Goal: Task Accomplishment & Management: Manage account settings

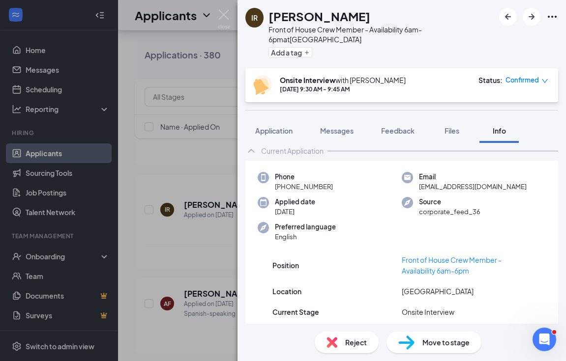
click at [176, 127] on div "IR Isaac Ramos Front of House Crew Member - Availability 6am-6pm at West Pond A…" at bounding box center [283, 180] width 566 height 361
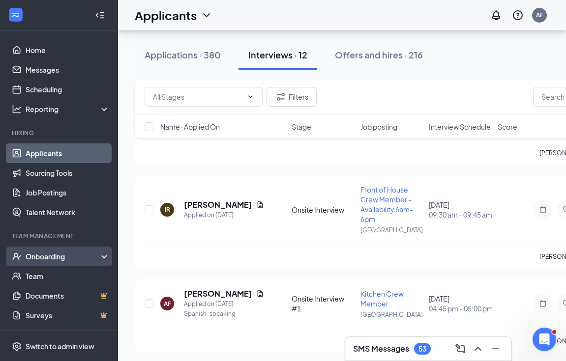
click at [54, 256] on div "Onboarding" at bounding box center [64, 257] width 76 height 10
click at [64, 253] on div "Onboarding" at bounding box center [64, 257] width 76 height 10
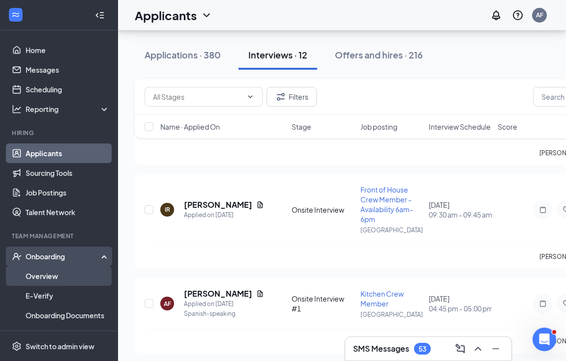
click at [45, 282] on link "Overview" at bounding box center [68, 277] width 84 height 20
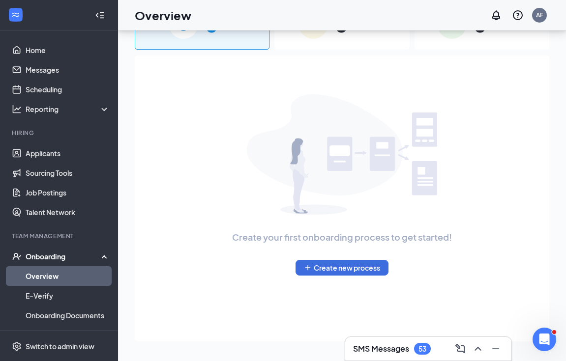
scroll to position [44, 0]
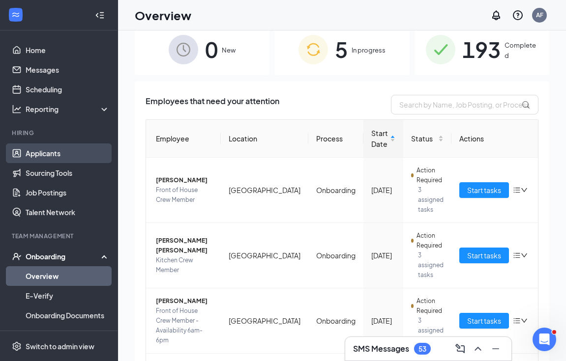
click at [45, 157] on link "Applicants" at bounding box center [68, 154] width 84 height 20
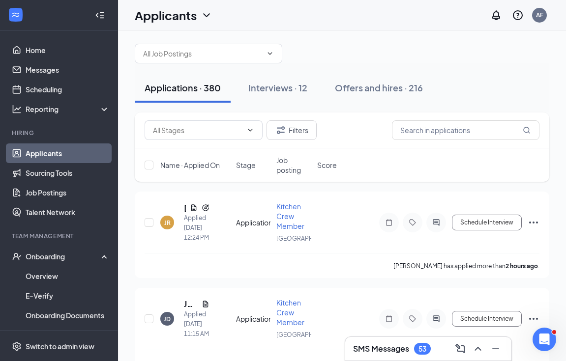
scroll to position [11, 0]
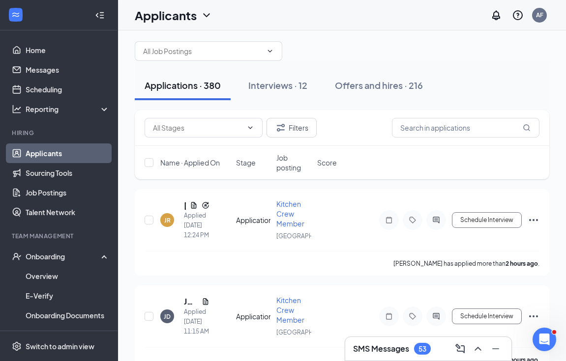
click at [295, 100] on div "Applications · 380 Interviews · 12 Offers and hires · 216" at bounding box center [342, 85] width 415 height 49
click at [286, 88] on div "Interviews · 12" at bounding box center [277, 85] width 59 height 12
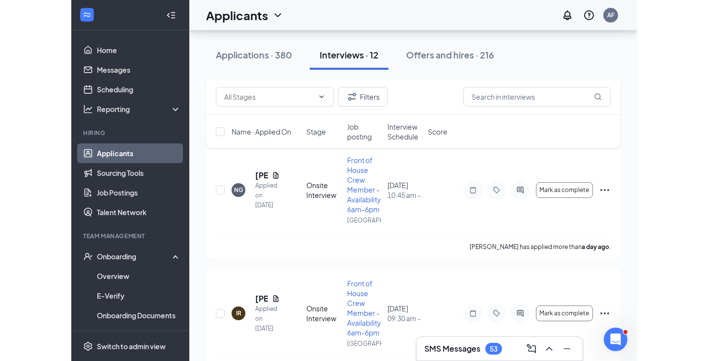
scroll to position [159, 0]
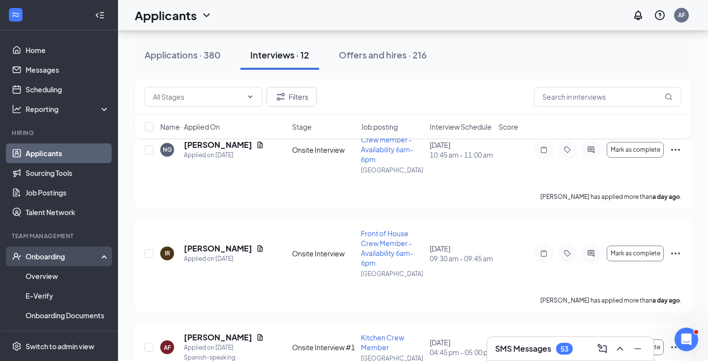
click at [47, 255] on div "Onboarding" at bounding box center [64, 257] width 76 height 10
click at [43, 258] on div "Onboarding" at bounding box center [64, 257] width 76 height 10
click at [59, 277] on link "Overview" at bounding box center [68, 277] width 84 height 20
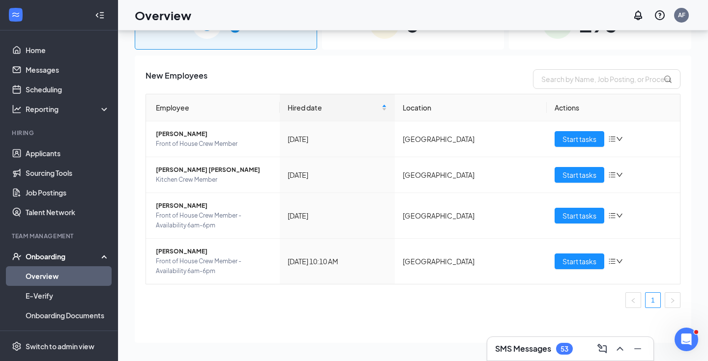
scroll to position [44, 0]
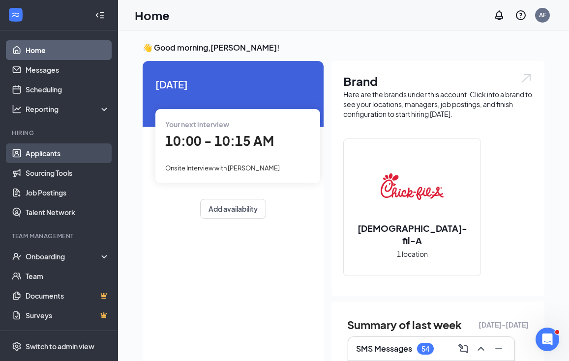
click at [54, 150] on link "Applicants" at bounding box center [68, 154] width 84 height 20
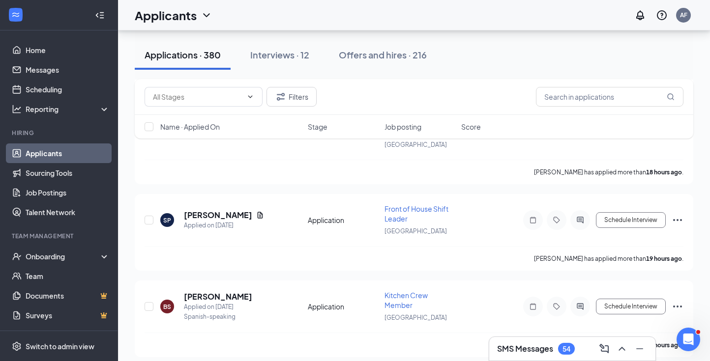
scroll to position [420, 0]
click at [290, 55] on div "Interviews · 12" at bounding box center [279, 55] width 59 height 12
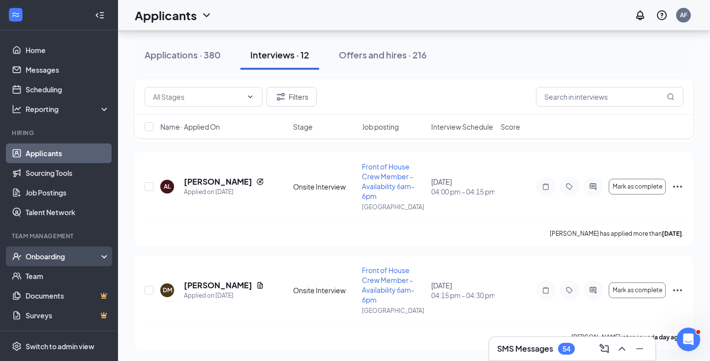
scroll to position [959, 0]
click at [45, 260] on div "Onboarding" at bounding box center [64, 257] width 76 height 10
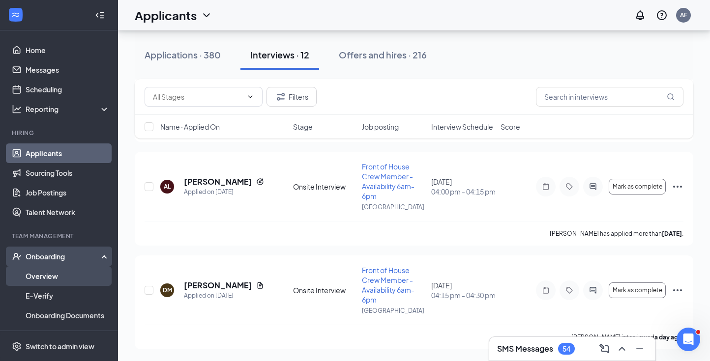
click at [47, 276] on link "Overview" at bounding box center [68, 277] width 84 height 20
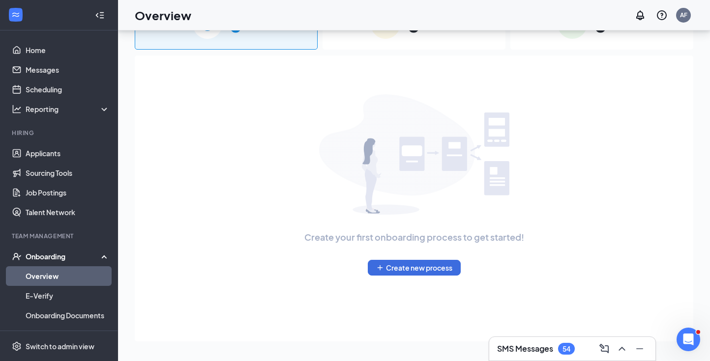
scroll to position [44, 0]
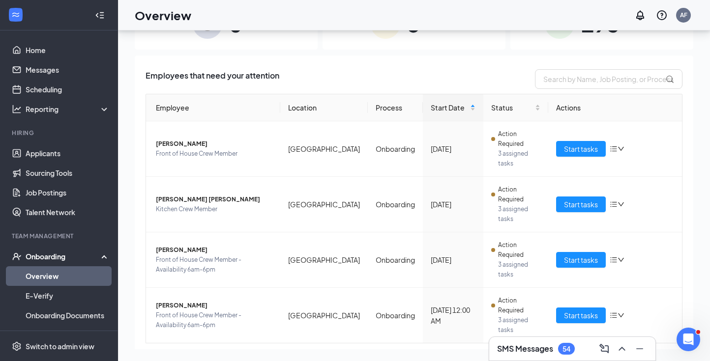
scroll to position [44, 0]
click at [37, 53] on link "Home" at bounding box center [68, 50] width 84 height 20
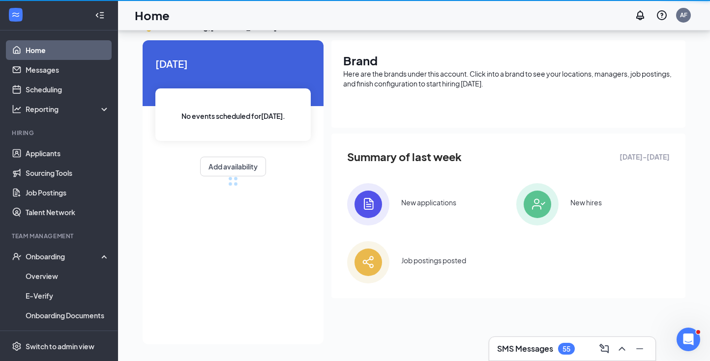
scroll to position [21, 0]
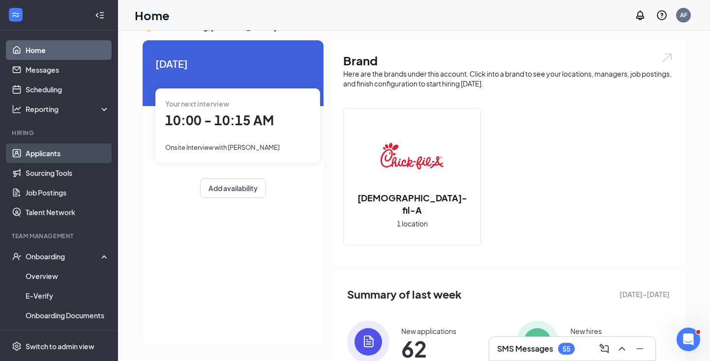
click at [40, 154] on link "Applicants" at bounding box center [68, 154] width 84 height 20
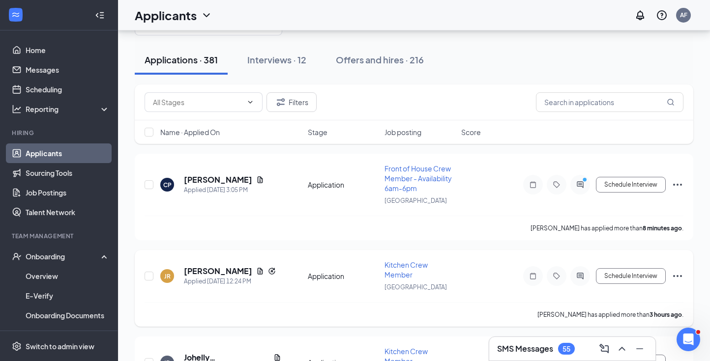
scroll to position [35, 0]
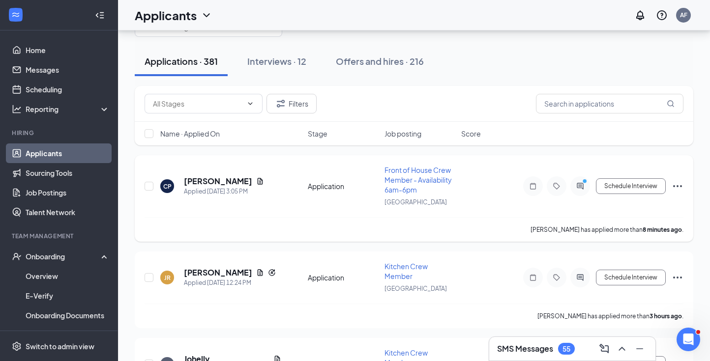
click at [202, 183] on h5 "[PERSON_NAME]" at bounding box center [218, 181] width 68 height 11
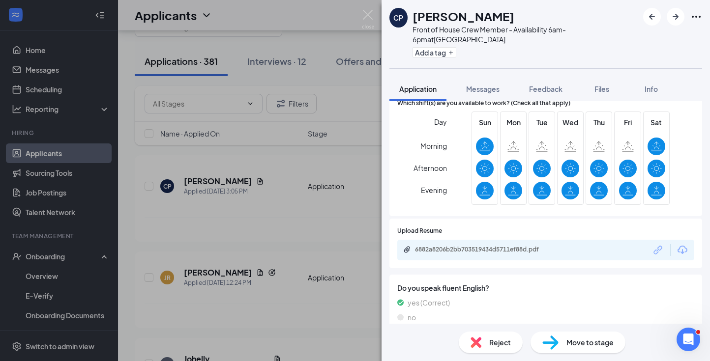
scroll to position [394, 0]
click at [473, 246] on div "6882a8206b2bb703519434d5711ef88d.pdf" at bounding box center [484, 250] width 138 height 8
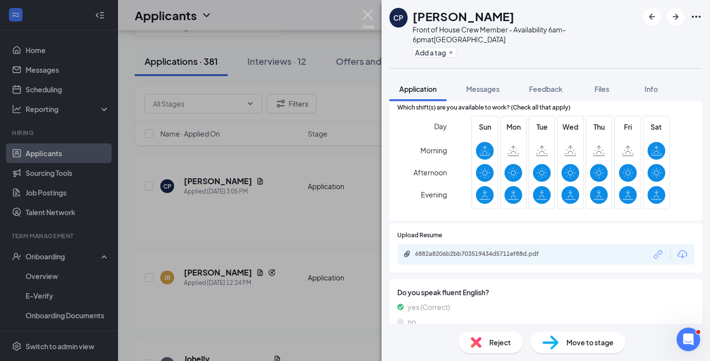
click at [366, 12] on img at bounding box center [368, 19] width 12 height 19
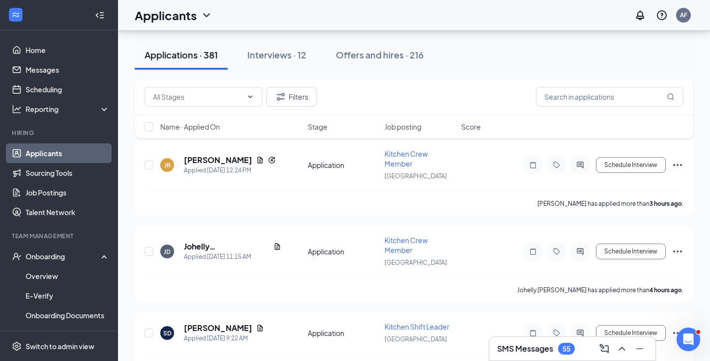
scroll to position [157, 0]
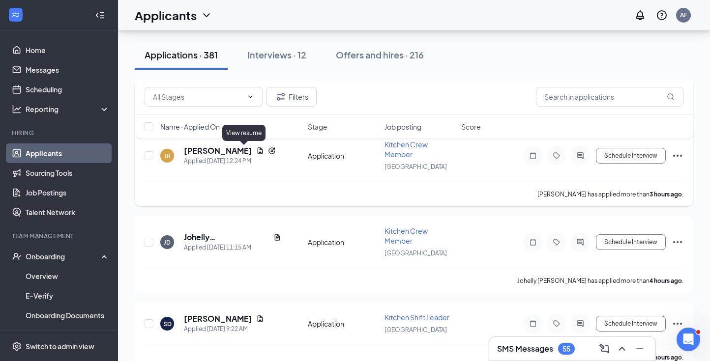
click at [225, 150] on h5 "[PERSON_NAME]" at bounding box center [218, 151] width 68 height 11
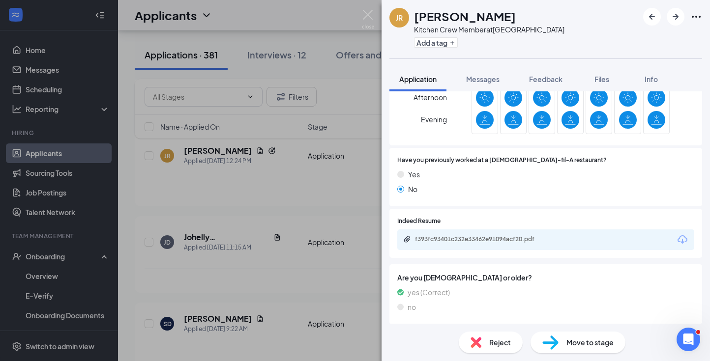
scroll to position [380, 0]
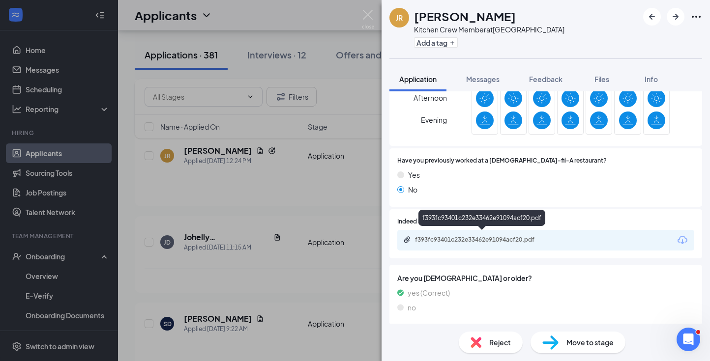
click at [495, 238] on div "f393fc93401c232e33462e91094acf20.pdf" at bounding box center [484, 240] width 138 height 8
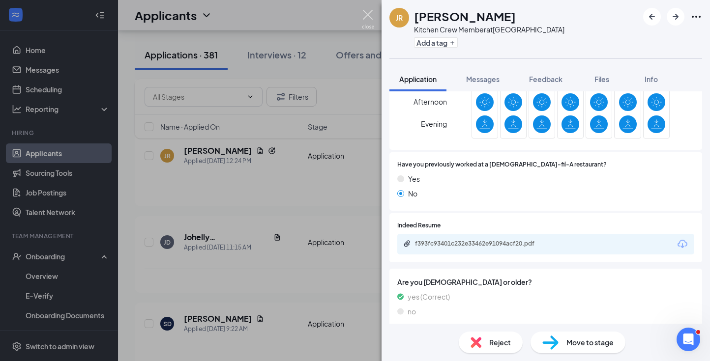
click at [366, 19] on img at bounding box center [368, 19] width 12 height 19
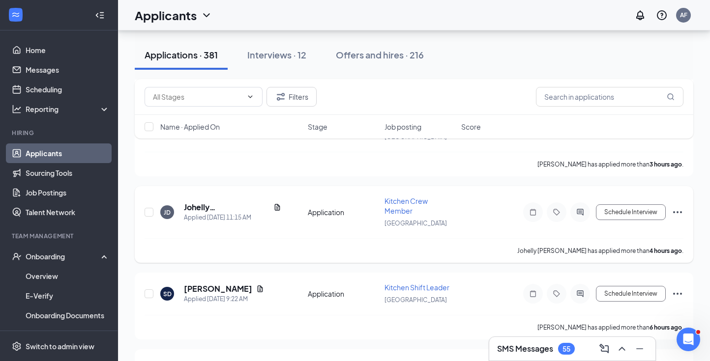
scroll to position [193, 0]
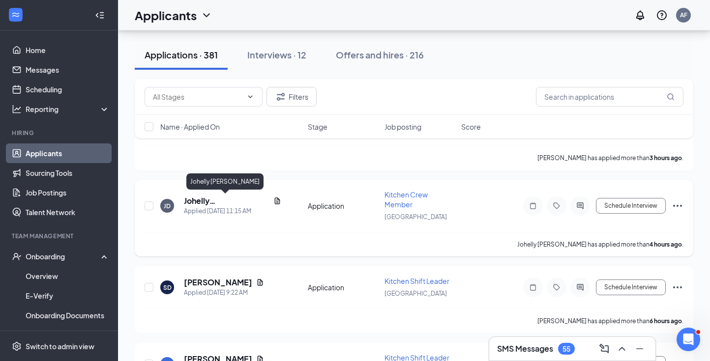
click at [206, 204] on h5 "Johelly [PERSON_NAME]" at bounding box center [227, 201] width 86 height 11
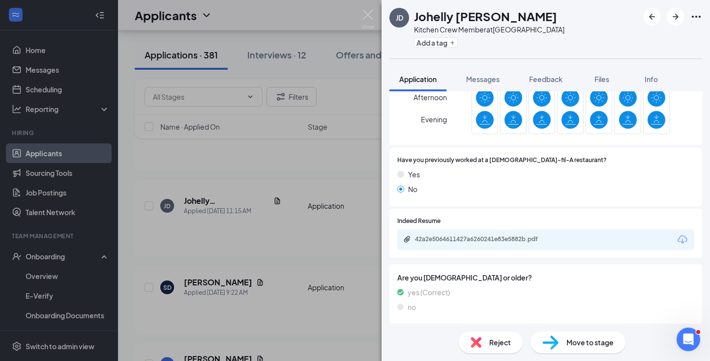
scroll to position [353, 0]
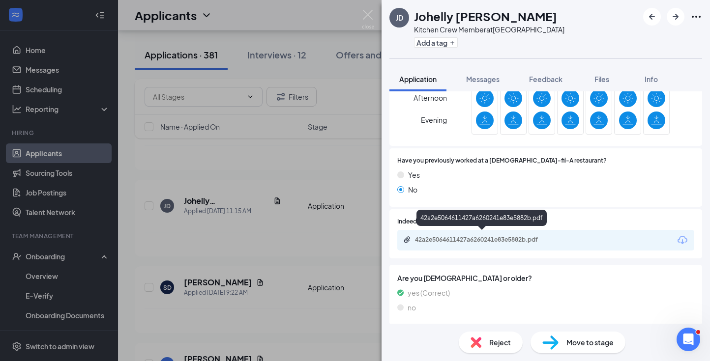
click at [462, 237] on div "42a2e5064611427a6260241e83e5882b.pdf" at bounding box center [484, 240] width 138 height 8
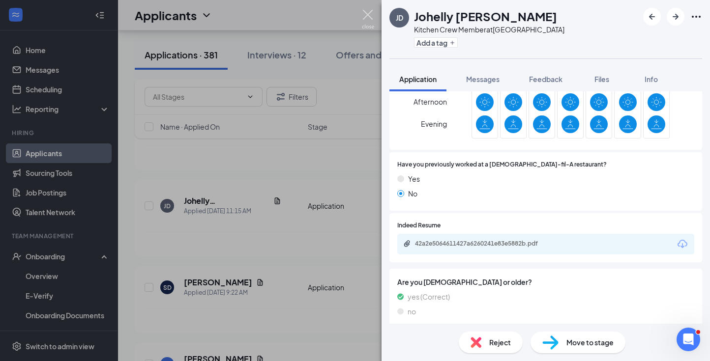
click at [363, 13] on img at bounding box center [368, 19] width 12 height 19
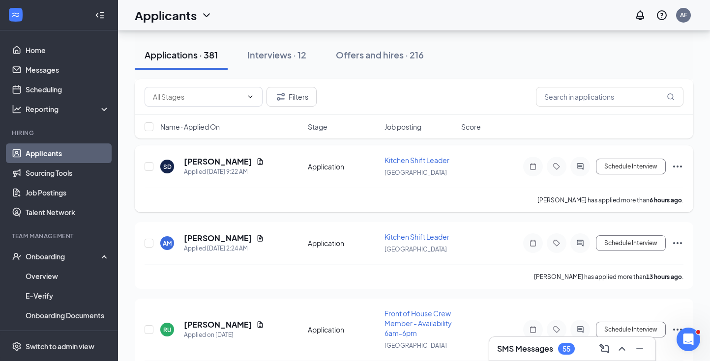
scroll to position [315, 0]
click at [214, 237] on h5 "[PERSON_NAME]" at bounding box center [218, 238] width 68 height 11
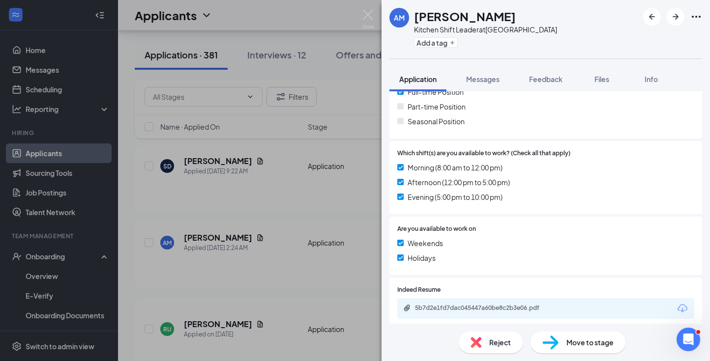
scroll to position [235, 0]
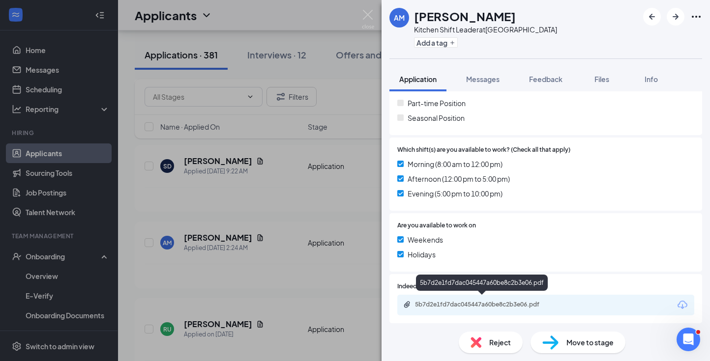
click at [484, 297] on div "5b7d2e1fd7dac045447a60be8c2b3e06.pdf" at bounding box center [545, 305] width 297 height 21
click at [469, 306] on div "5b7d2e1fd7dac045447a60be8c2b3e06.pdf" at bounding box center [482, 305] width 159 height 9
click at [278, 201] on div "AM [PERSON_NAME] Kitchen Shift Leader at [GEOGRAPHIC_DATA] Add a tag Applicatio…" at bounding box center [355, 180] width 710 height 361
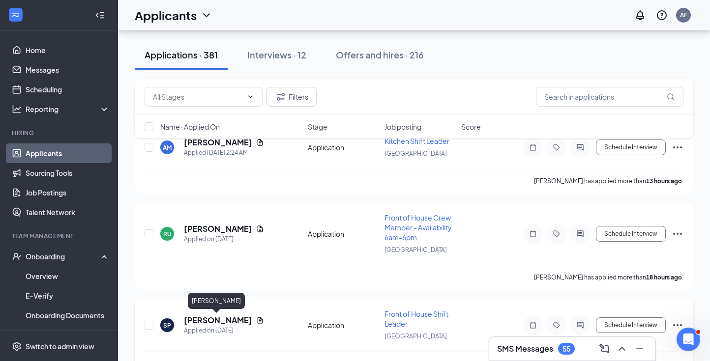
scroll to position [409, 0]
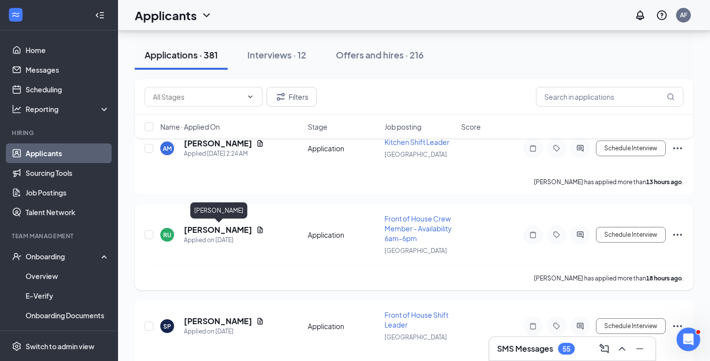
click at [213, 232] on h5 "[PERSON_NAME]" at bounding box center [218, 230] width 68 height 11
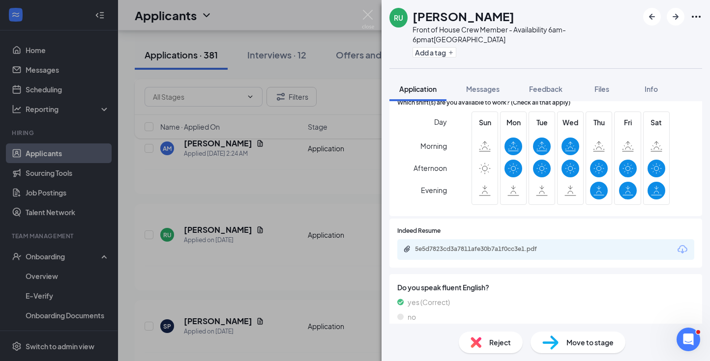
scroll to position [353, 0]
click at [509, 246] on div "5e5d7823cd3a7811afe30b7a1f0cc3e1.pdf" at bounding box center [484, 250] width 138 height 8
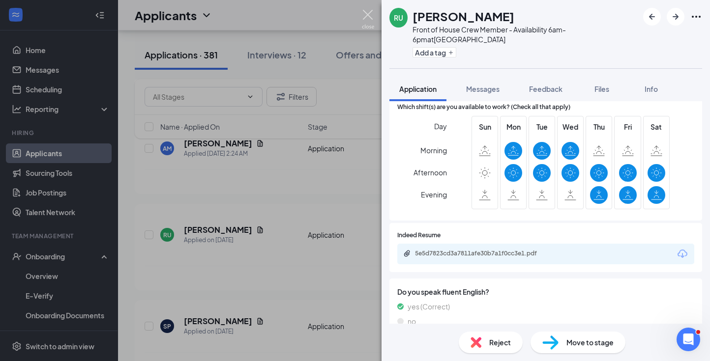
click at [365, 19] on img at bounding box center [368, 19] width 12 height 19
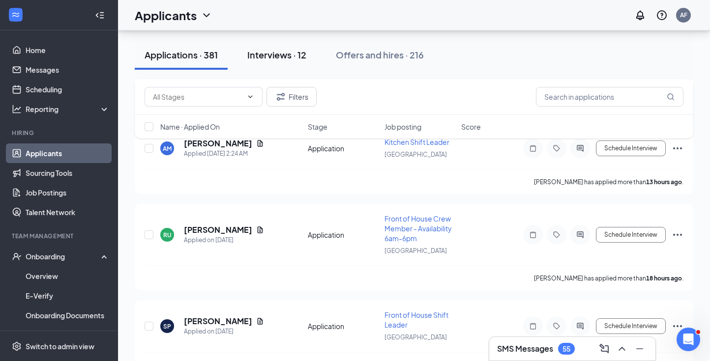
click at [289, 62] on button "Interviews · 12" at bounding box center [277, 55] width 79 height 30
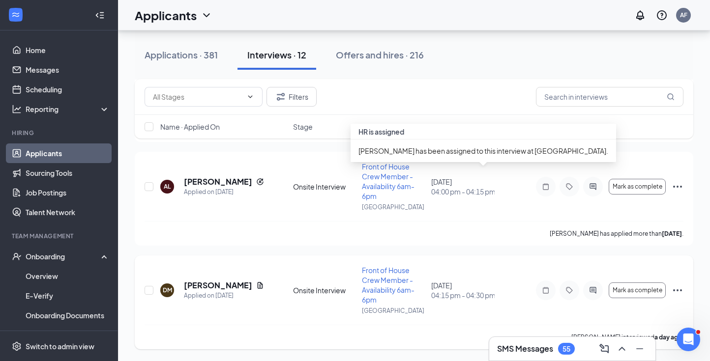
scroll to position [959, 0]
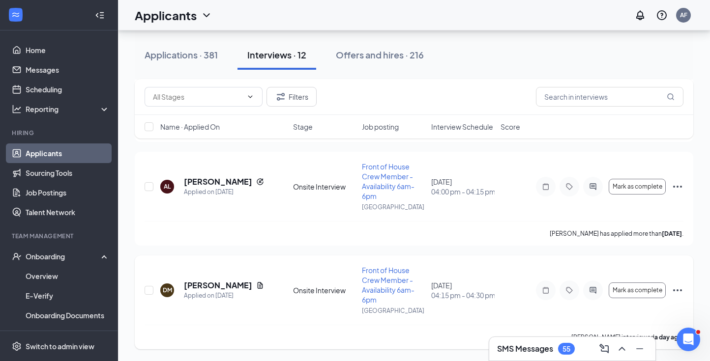
click at [569, 290] on icon "Ellipses" at bounding box center [678, 291] width 12 height 12
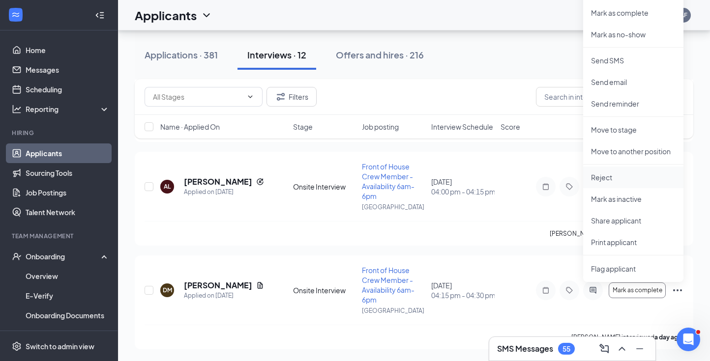
click at [569, 177] on p "Reject" at bounding box center [633, 178] width 85 height 10
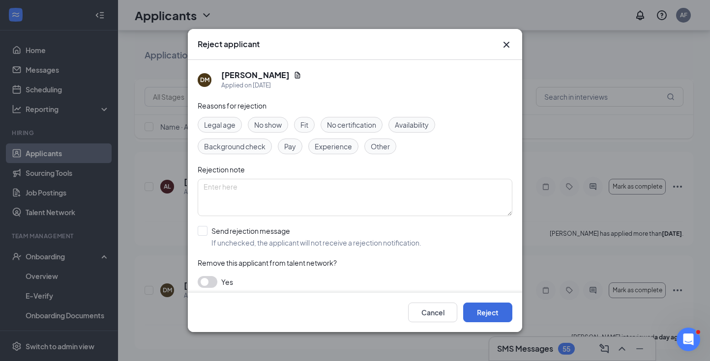
click at [303, 128] on span "Fit" at bounding box center [304, 125] width 8 height 11
click at [490, 314] on button "Reject" at bounding box center [487, 313] width 49 height 20
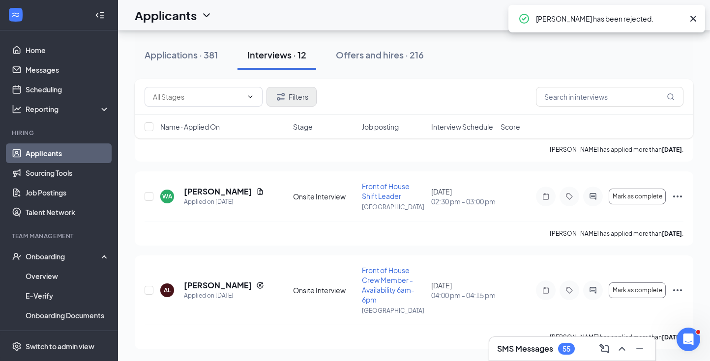
scroll to position [855, 0]
click at [181, 52] on div "Applications · 381" at bounding box center [181, 55] width 73 height 12
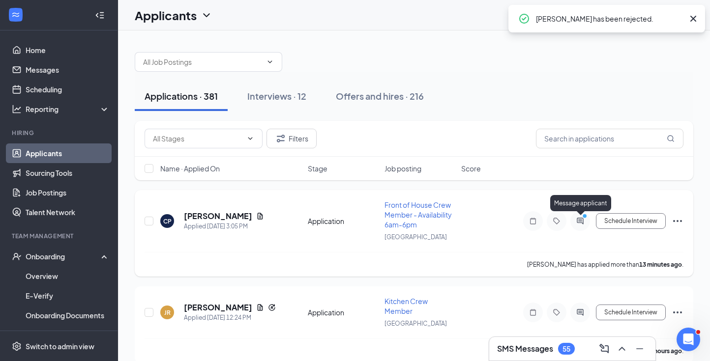
click at [569, 223] on div at bounding box center [580, 221] width 20 height 20
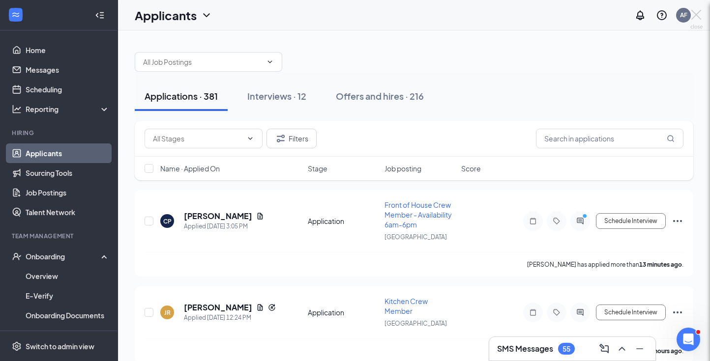
drag, startPoint x: 588, startPoint y: 223, endPoint x: 580, endPoint y: 220, distance: 8.1
click at [569, 220] on div "CP [PERSON_NAME] Front of House Crew Member - Availability 6am-6pm at [GEOGRAPH…" at bounding box center [355, 180] width 710 height 361
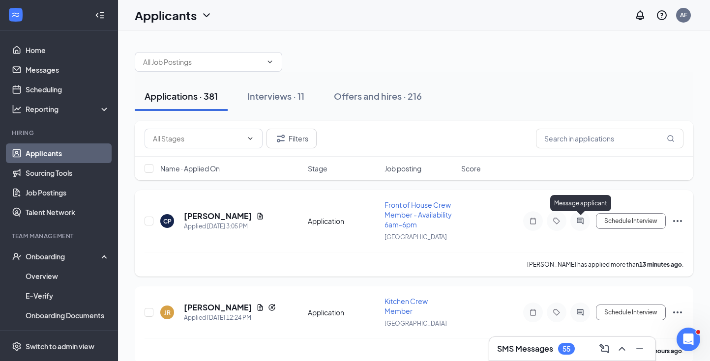
click at [569, 222] on icon "ActiveChat" at bounding box center [580, 221] width 12 height 8
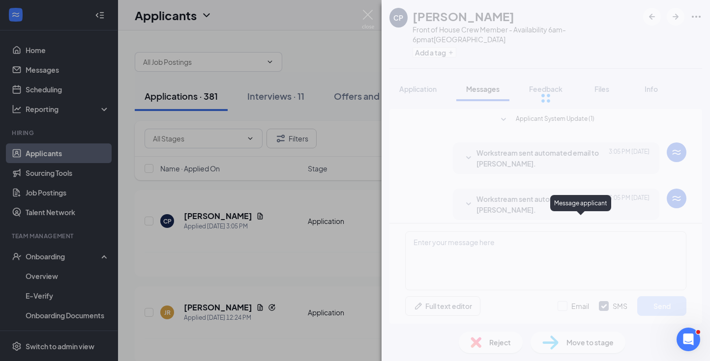
scroll to position [50, 0]
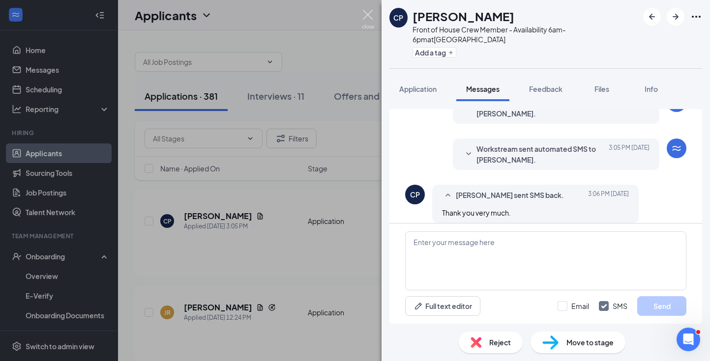
click at [369, 14] on img at bounding box center [368, 19] width 12 height 19
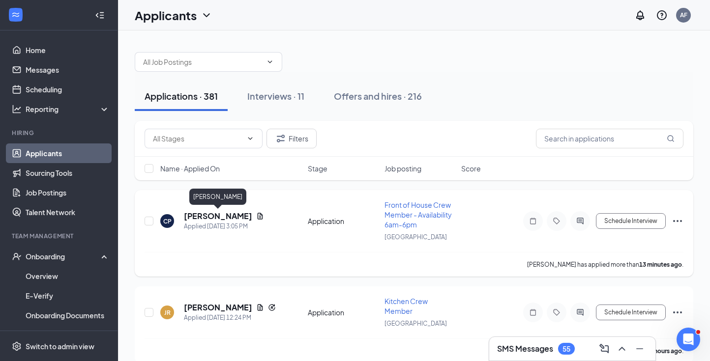
click at [237, 216] on h5 "[PERSON_NAME]" at bounding box center [218, 216] width 68 height 11
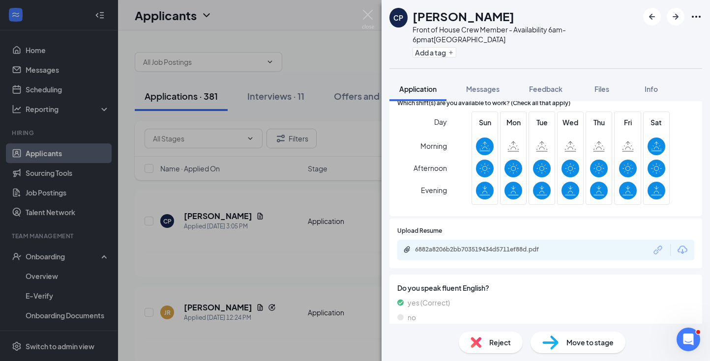
scroll to position [394, 0]
click at [438, 246] on div "6882a8206b2bb703519434d5711ef88d.pdf" at bounding box center [484, 250] width 138 height 8
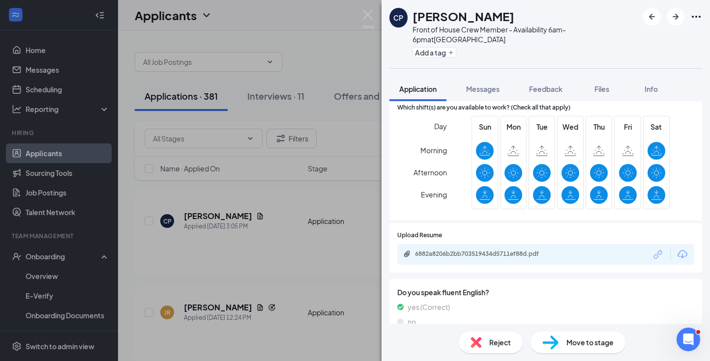
click at [226, 193] on div "CP [PERSON_NAME] Front of House Crew Member - Availability 6am-6pm at [GEOGRAPH…" at bounding box center [355, 180] width 710 height 361
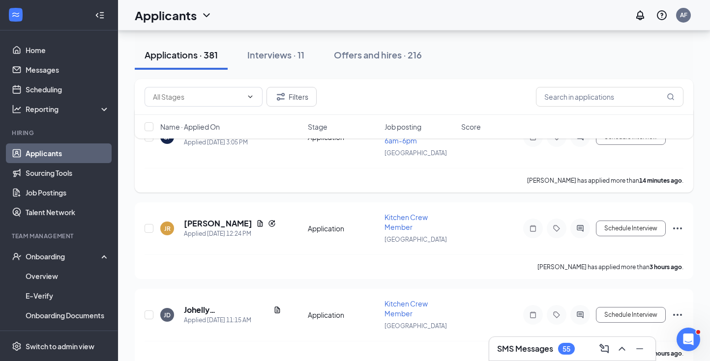
scroll to position [93, 0]
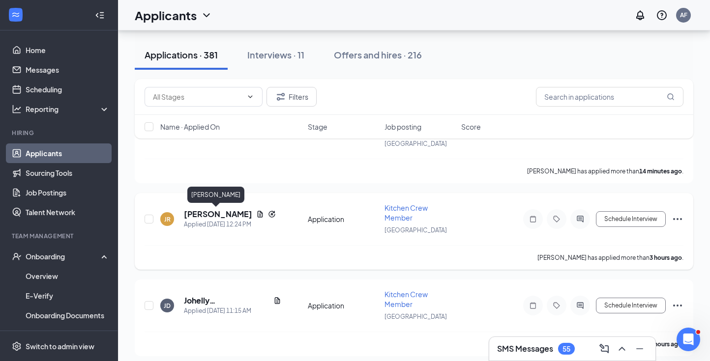
click at [224, 216] on h5 "[PERSON_NAME]" at bounding box center [218, 214] width 68 height 11
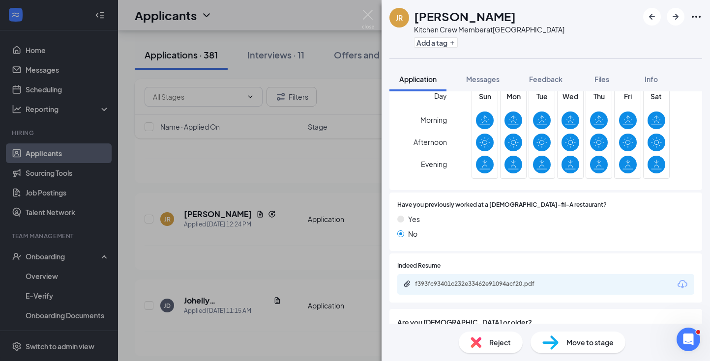
scroll to position [341, 0]
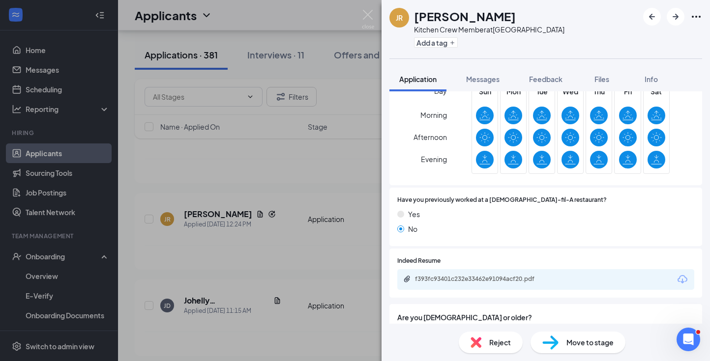
click at [460, 275] on div "f393fc93401c232e33462e91094acf20.pdf" at bounding box center [484, 279] width 138 height 8
click at [35, 250] on div "JR [PERSON_NAME] Kitchen Crew Member at [GEOGRAPHIC_DATA] Add a tag Application…" at bounding box center [355, 180] width 710 height 361
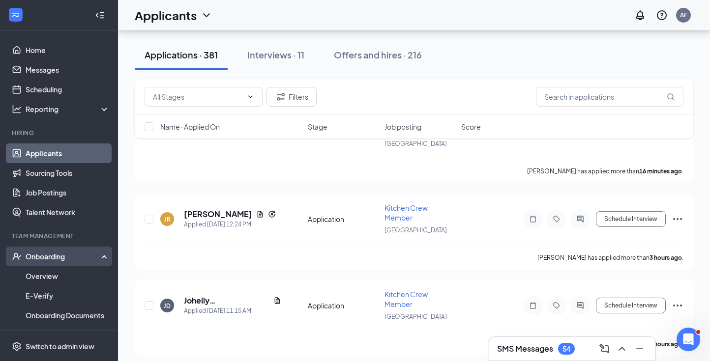
click at [45, 254] on div "Onboarding" at bounding box center [64, 257] width 76 height 10
click at [47, 255] on div "Onboarding" at bounding box center [64, 257] width 76 height 10
click at [50, 279] on link "Overview" at bounding box center [68, 277] width 84 height 20
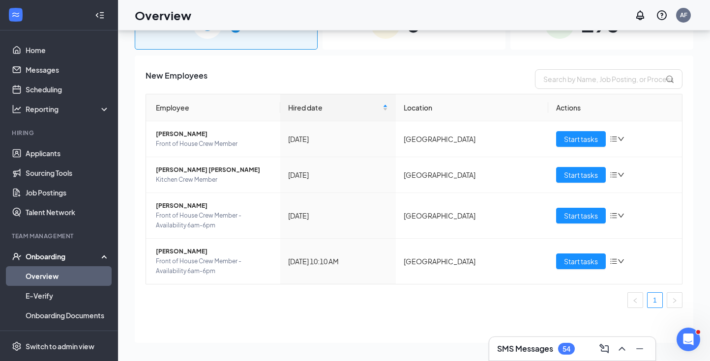
scroll to position [44, 0]
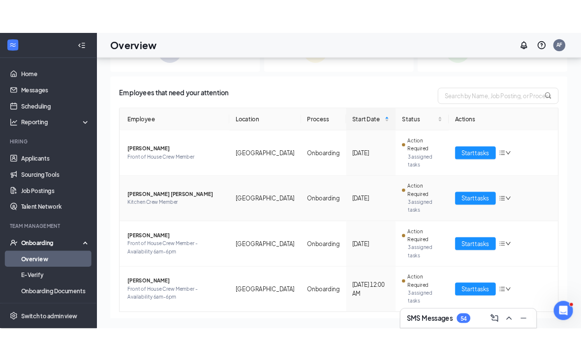
scroll to position [1, 0]
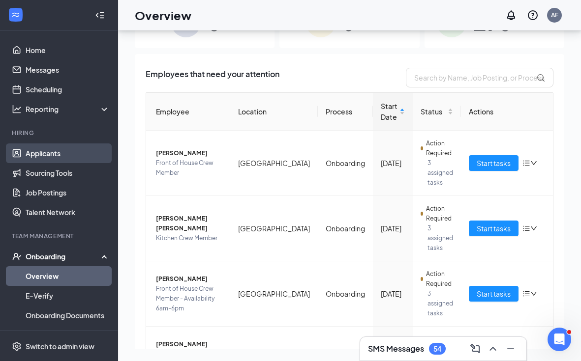
click at [43, 152] on link "Applicants" at bounding box center [68, 154] width 84 height 20
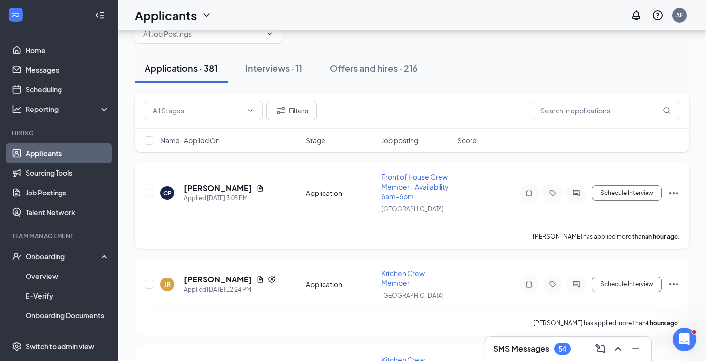
scroll to position [36, 0]
